Goal: Find contact information: Find contact information

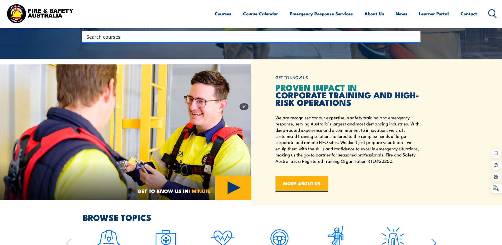
scroll to position [344, 0]
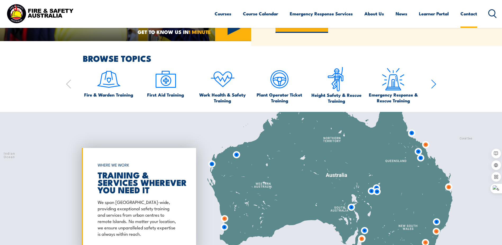
click at [467, 14] on link "Contact" at bounding box center [469, 14] width 17 height 14
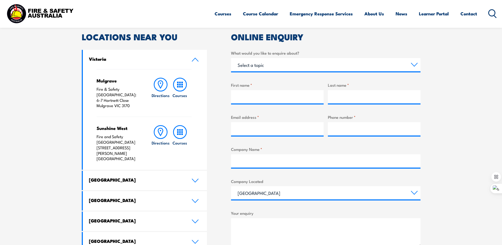
scroll to position [79, 0]
